Goal: Task Accomplishment & Management: Manage account settings

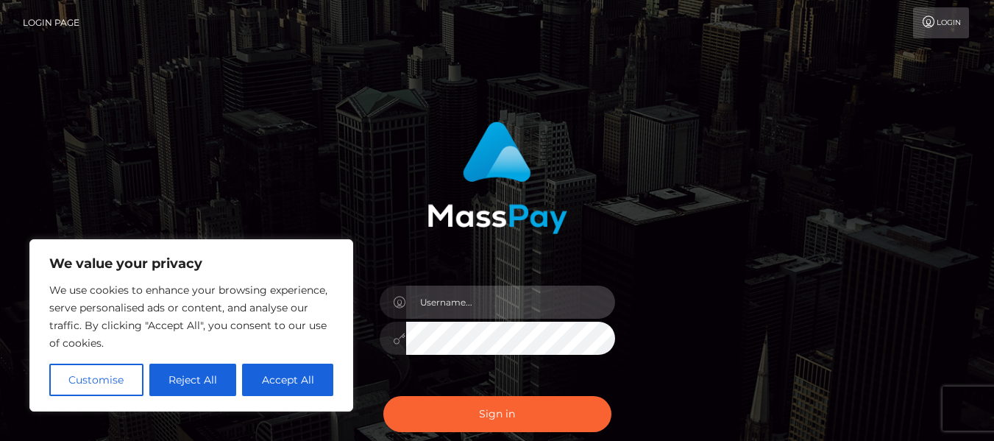
click at [436, 308] on input "text" at bounding box center [510, 302] width 209 height 33
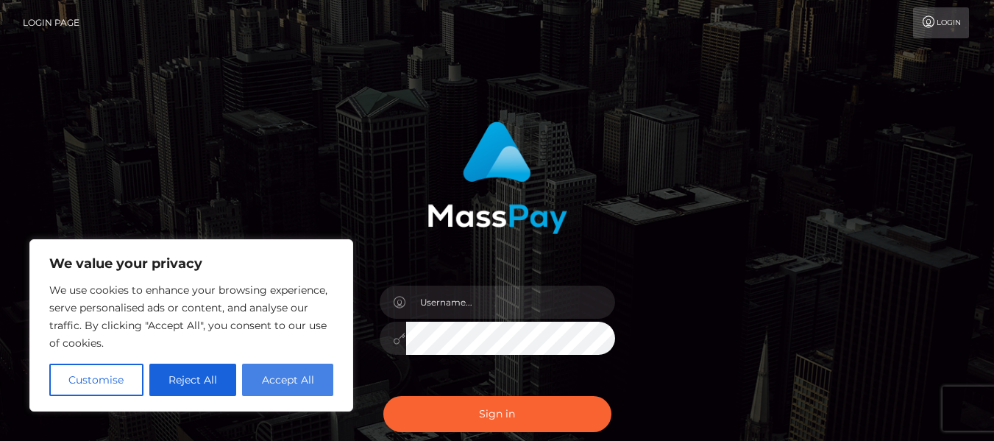
click at [302, 372] on button "Accept All" at bounding box center [287, 380] width 91 height 32
checkbox input "true"
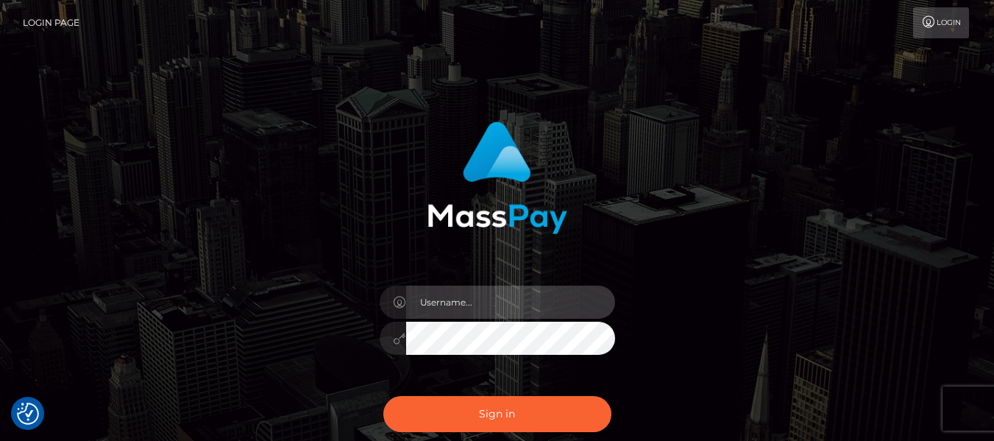
click at [462, 308] on input "text" at bounding box center [510, 302] width 209 height 33
type input "[EMAIL_ADDRESS][DOMAIN_NAME]"
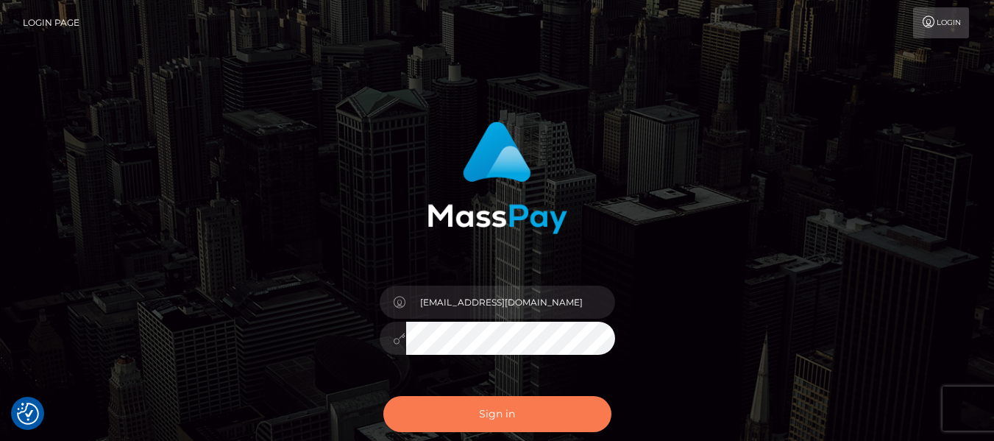
click at [467, 416] on button "Sign in" at bounding box center [497, 414] width 228 height 36
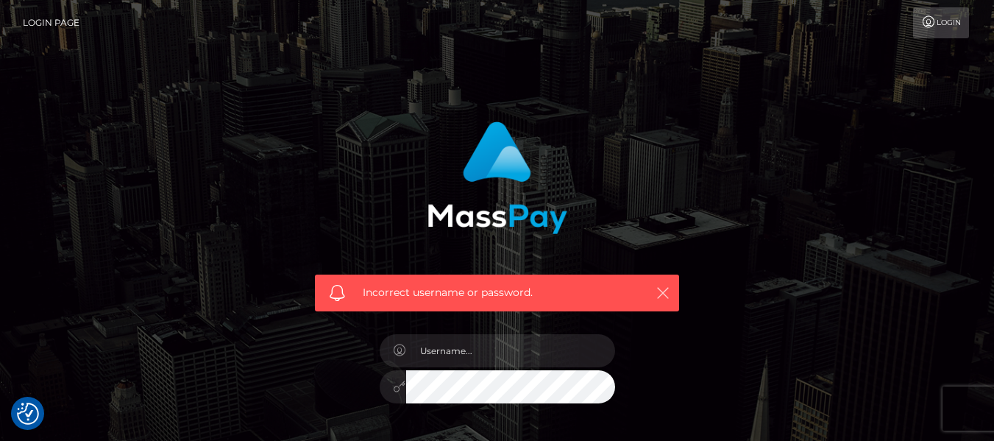
click at [657, 300] on icon "button" at bounding box center [663, 293] width 15 height 15
click at [659, 292] on icon "button" at bounding box center [663, 293] width 15 height 15
click at [663, 288] on icon "button" at bounding box center [663, 293] width 15 height 15
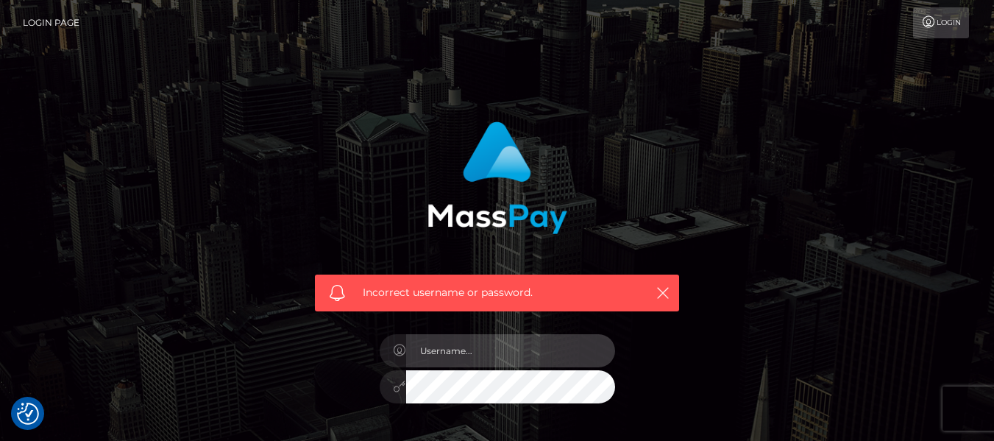
click at [461, 350] on input "text" at bounding box center [510, 350] width 209 height 33
type input "[EMAIL_ADDRESS][DOMAIN_NAME]"
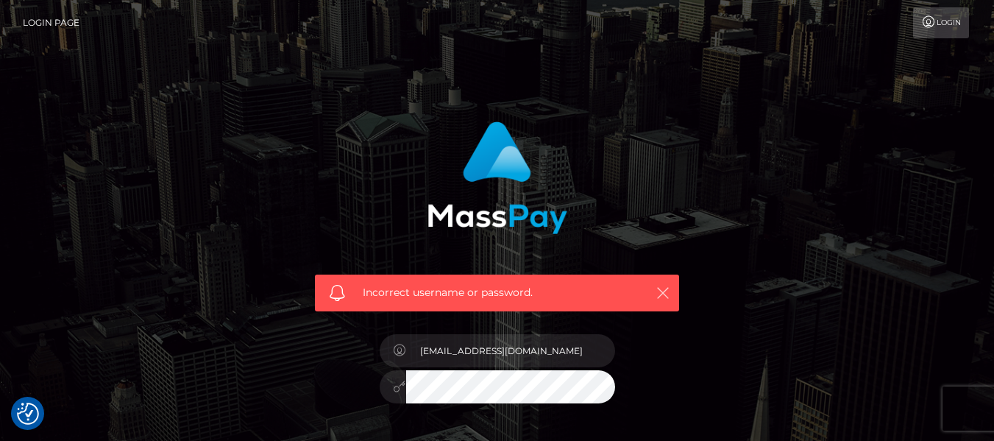
click at [660, 289] on icon "button" at bounding box center [663, 293] width 15 height 15
drag, startPoint x: 994, startPoint y: 152, endPoint x: 1005, endPoint y: 213, distance: 61.3
click at [994, 213] on html "We value your privacy We use cookies to enhance your browsing experience, serve…" at bounding box center [497, 322] width 994 height 644
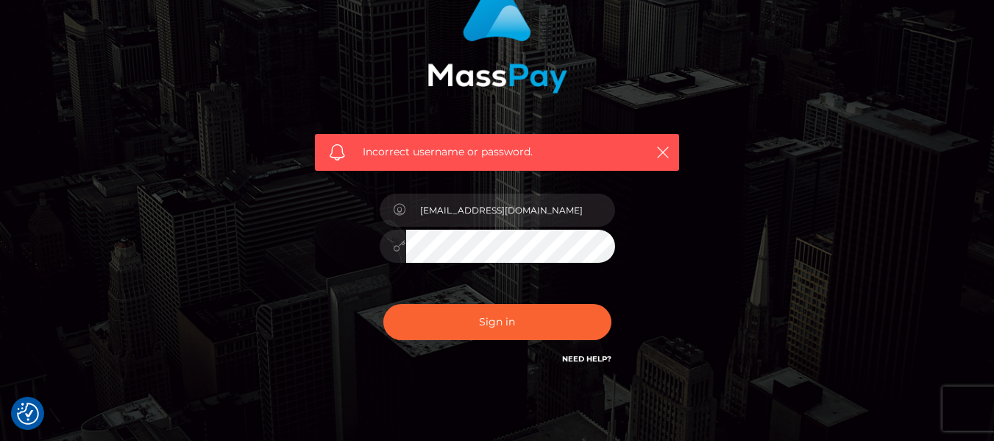
scroll to position [144, 0]
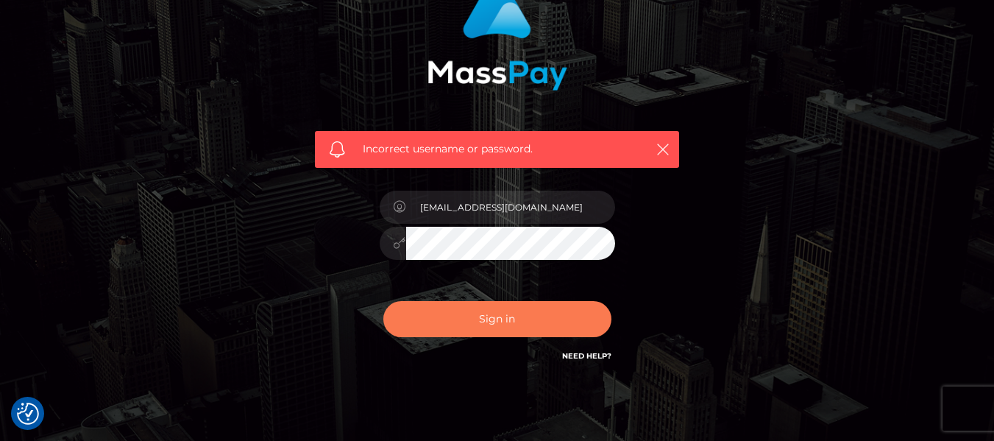
click at [535, 317] on button "Sign in" at bounding box center [497, 319] width 228 height 36
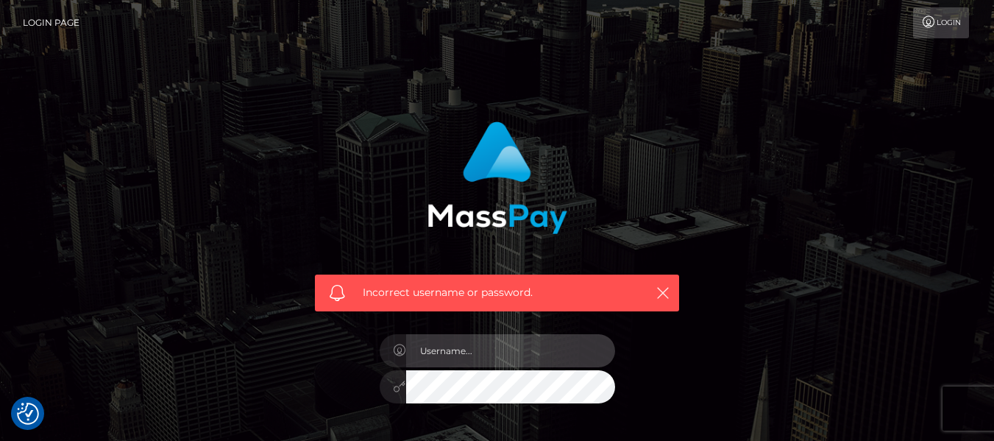
click at [523, 344] on input "text" at bounding box center [510, 350] width 209 height 33
click at [464, 353] on input "text" at bounding box center [510, 350] width 209 height 33
type input "[EMAIL_ADDRESS][DOMAIN_NAME]"
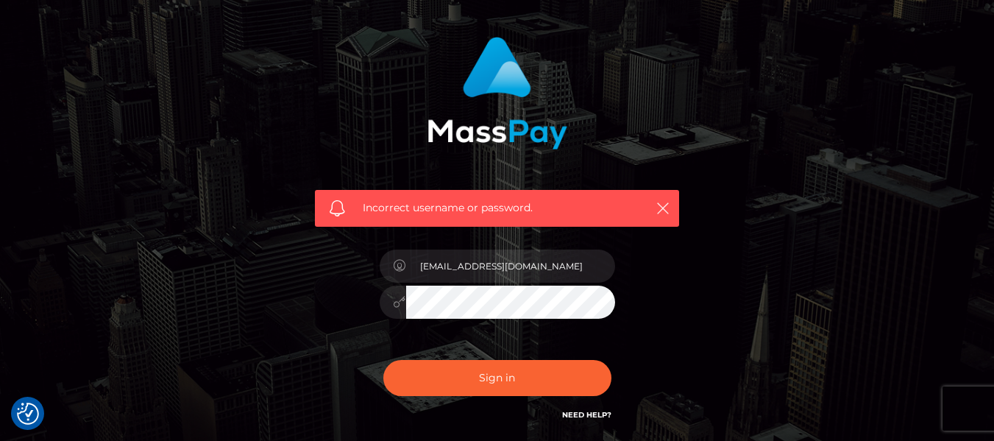
scroll to position [110, 0]
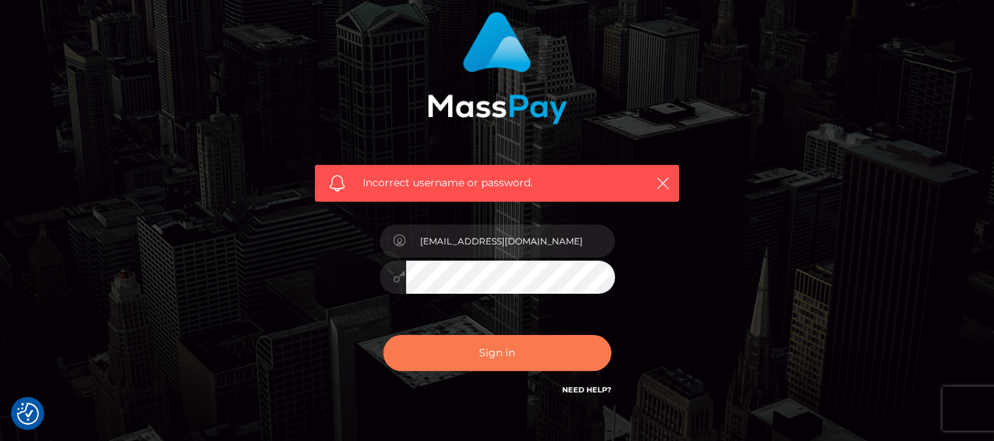
click at [524, 350] on button "Sign in" at bounding box center [497, 353] width 228 height 36
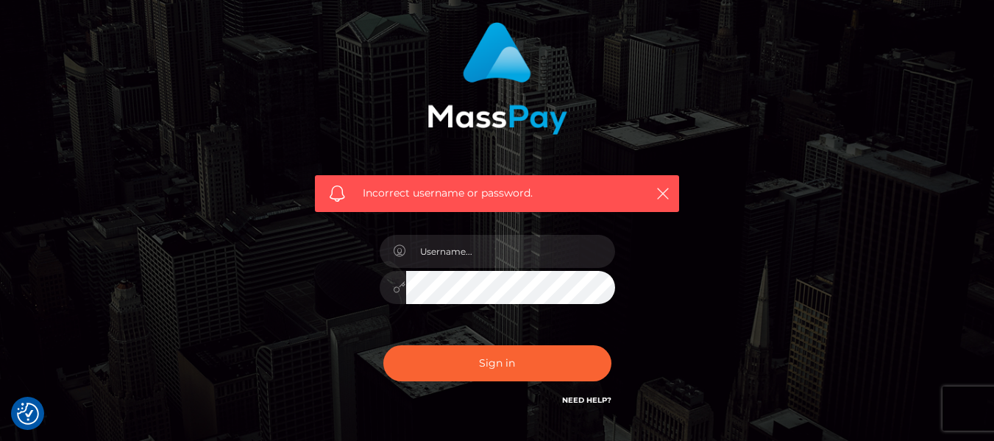
scroll to position [102, 0]
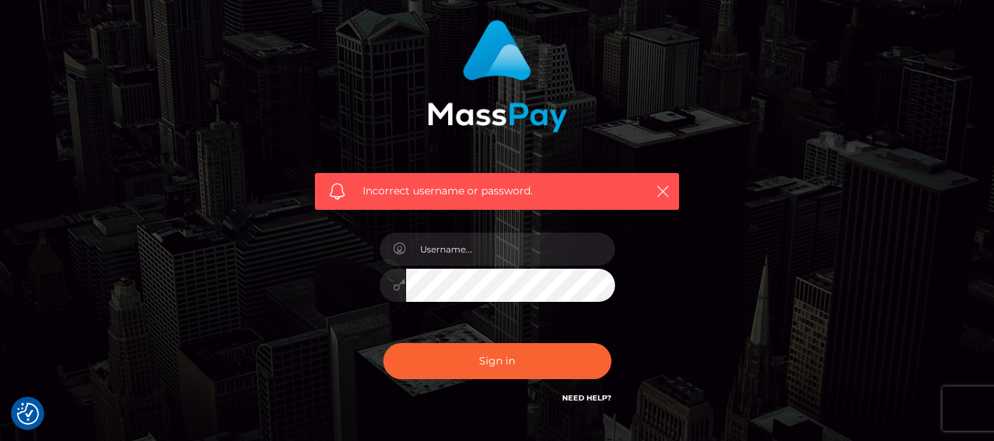
click at [581, 397] on link "Need Help?" at bounding box center [586, 398] width 49 height 10
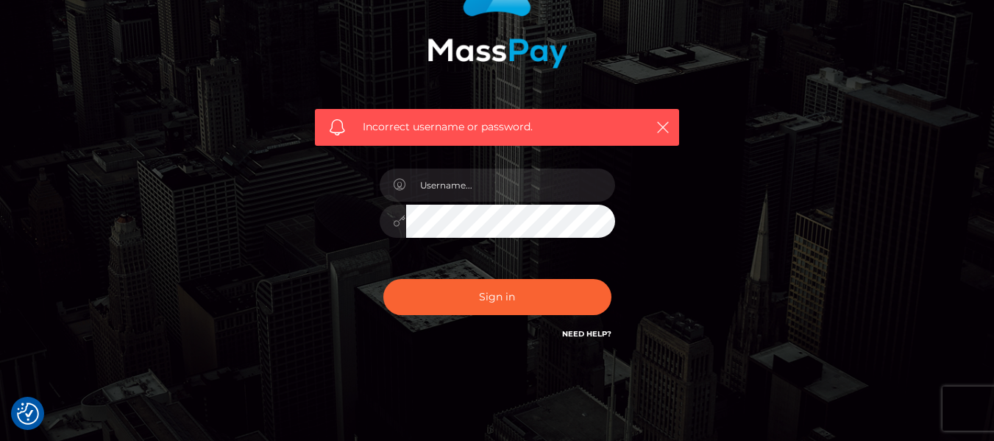
scroll to position [203, 0]
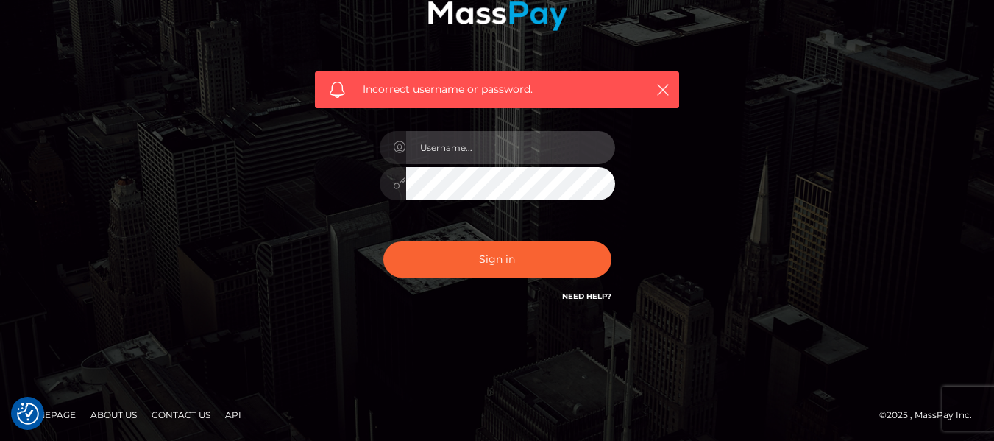
click at [521, 152] on input "text" at bounding box center [510, 147] width 209 height 33
